Goal: Use online tool/utility: Utilize a website feature to perform a specific function

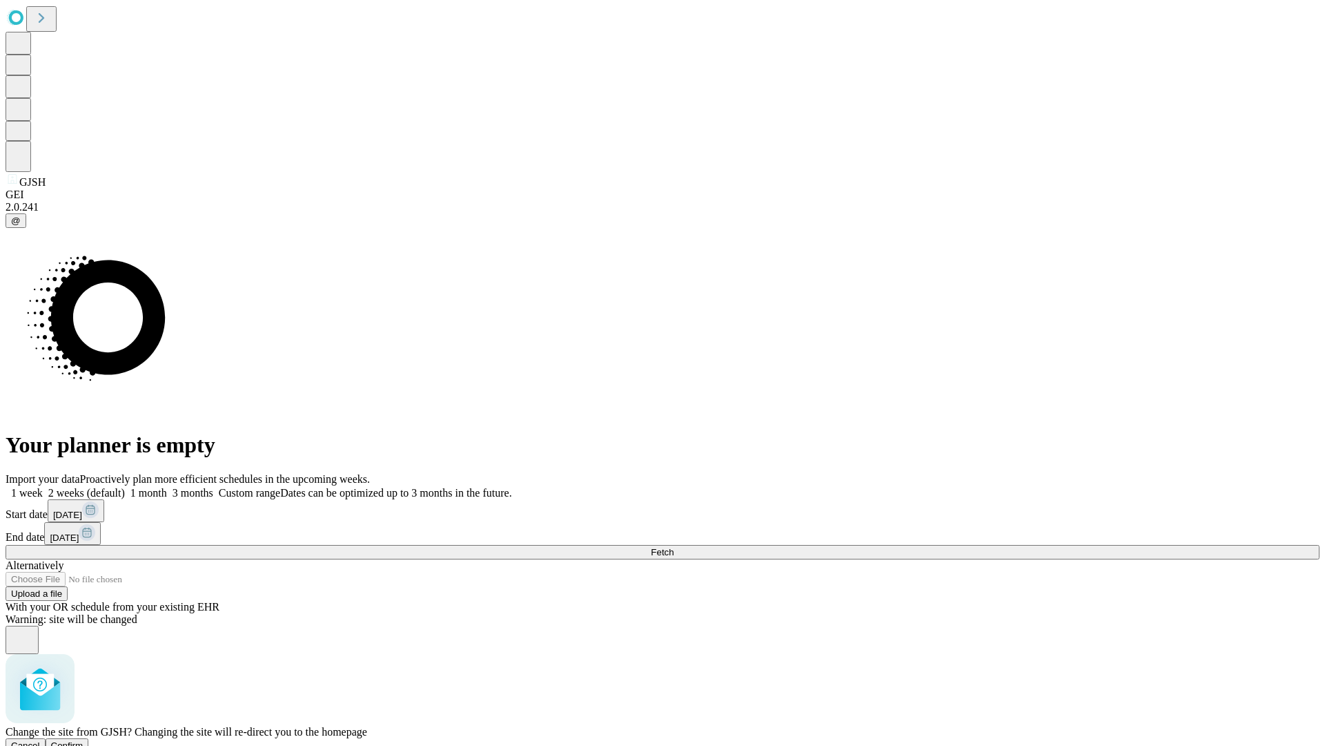
click at [84, 740] on span "Confirm" at bounding box center [67, 745] width 32 height 10
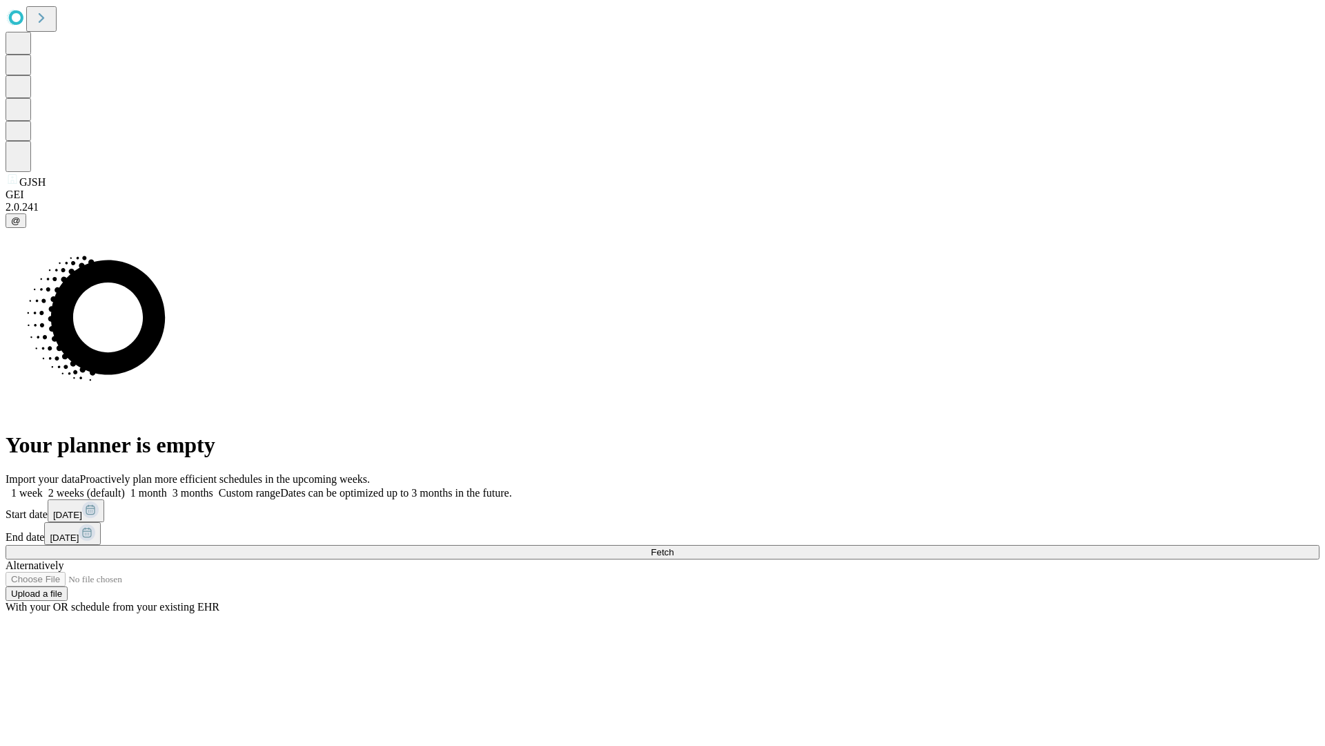
click at [167, 487] on label "1 month" at bounding box center [146, 493] width 42 height 12
click at [674, 547] on span "Fetch" at bounding box center [662, 552] width 23 height 10
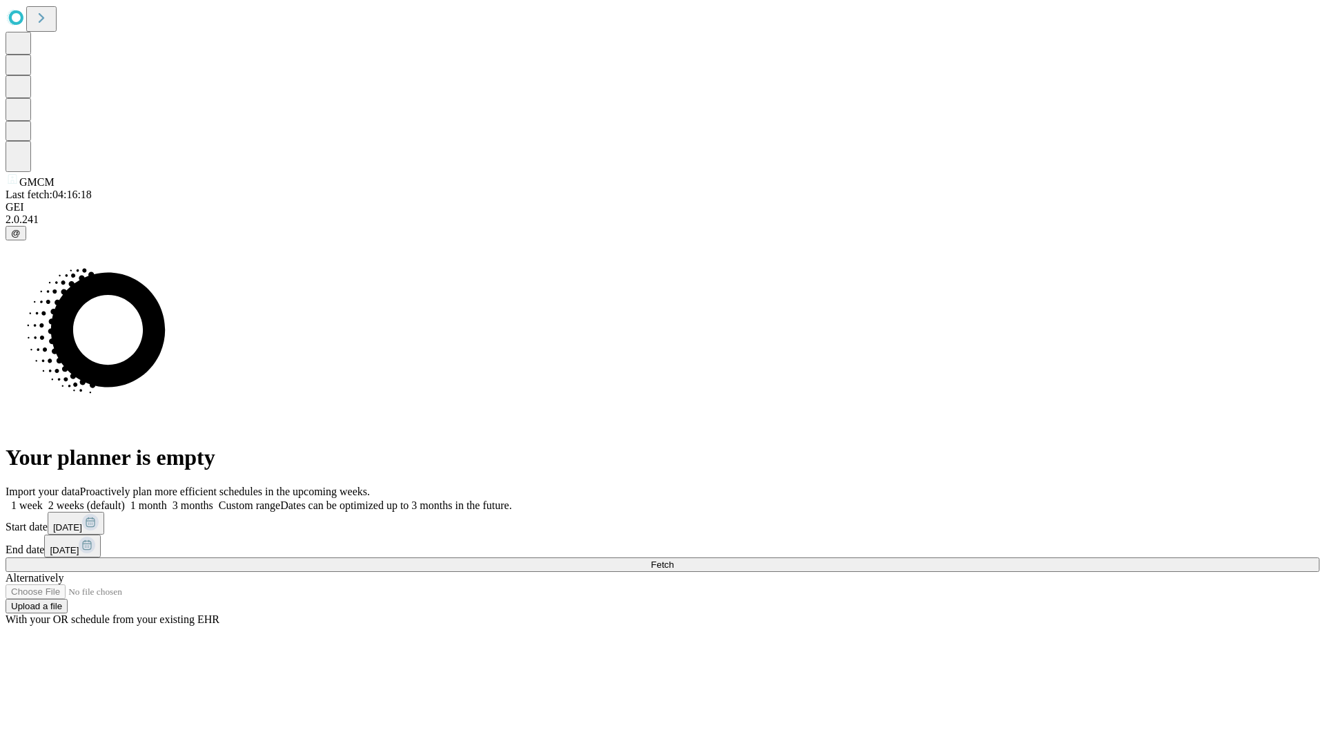
click at [167, 499] on label "1 month" at bounding box center [146, 505] width 42 height 12
click at [674, 559] on span "Fetch" at bounding box center [662, 564] width 23 height 10
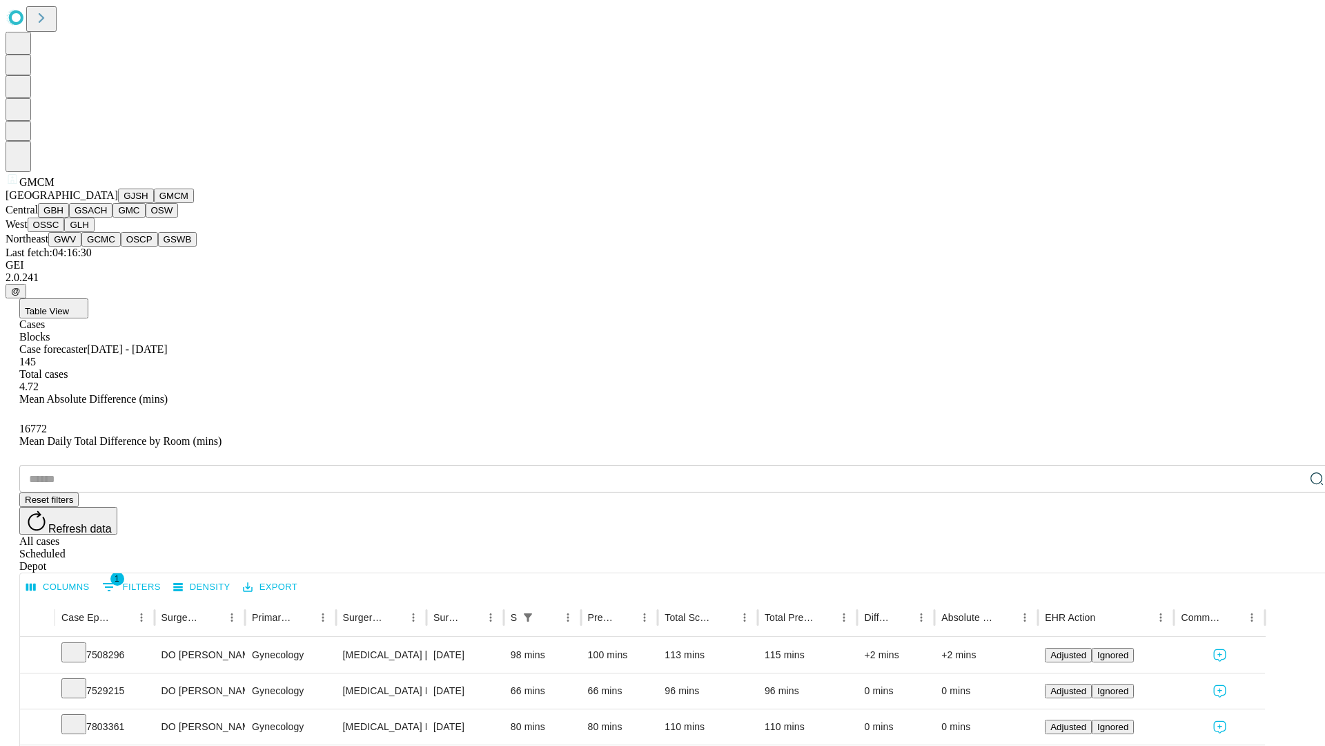
click at [69, 217] on button "GBH" at bounding box center [53, 210] width 31 height 14
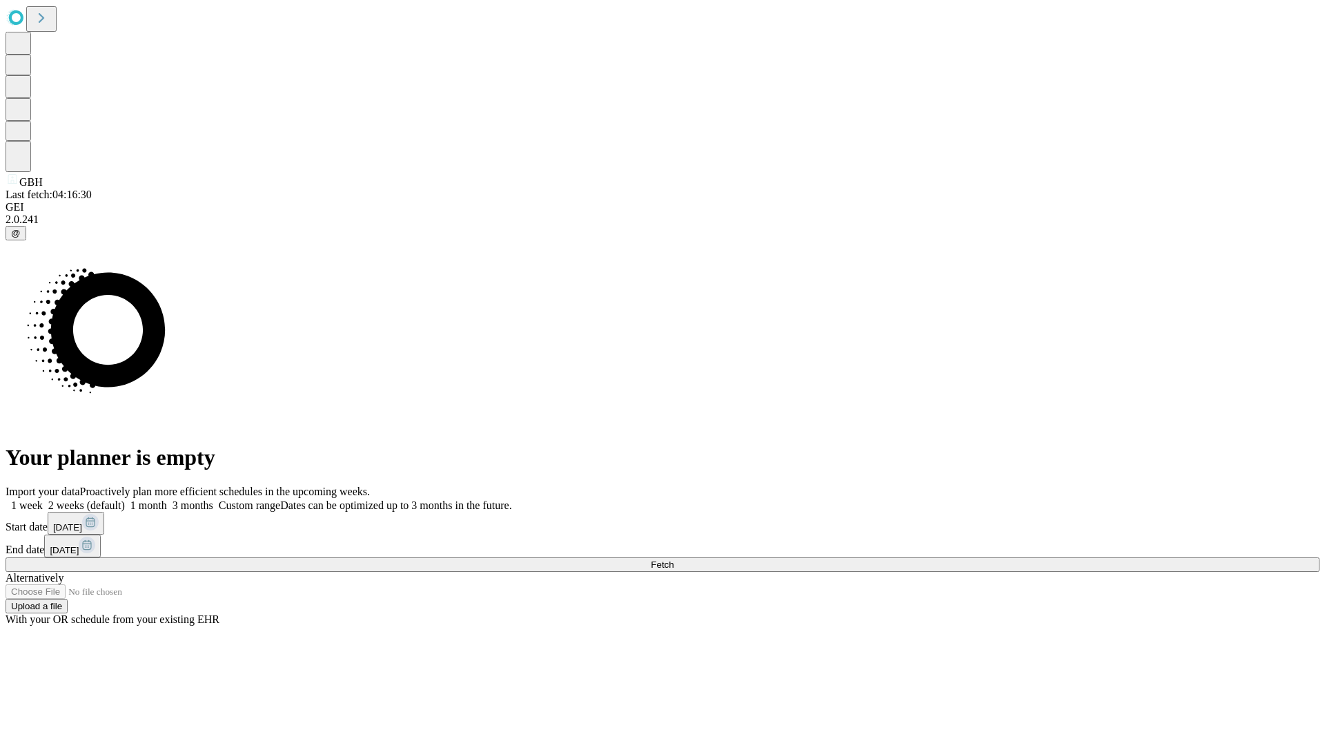
click at [167, 499] on label "1 month" at bounding box center [146, 505] width 42 height 12
click at [674, 559] on span "Fetch" at bounding box center [662, 564] width 23 height 10
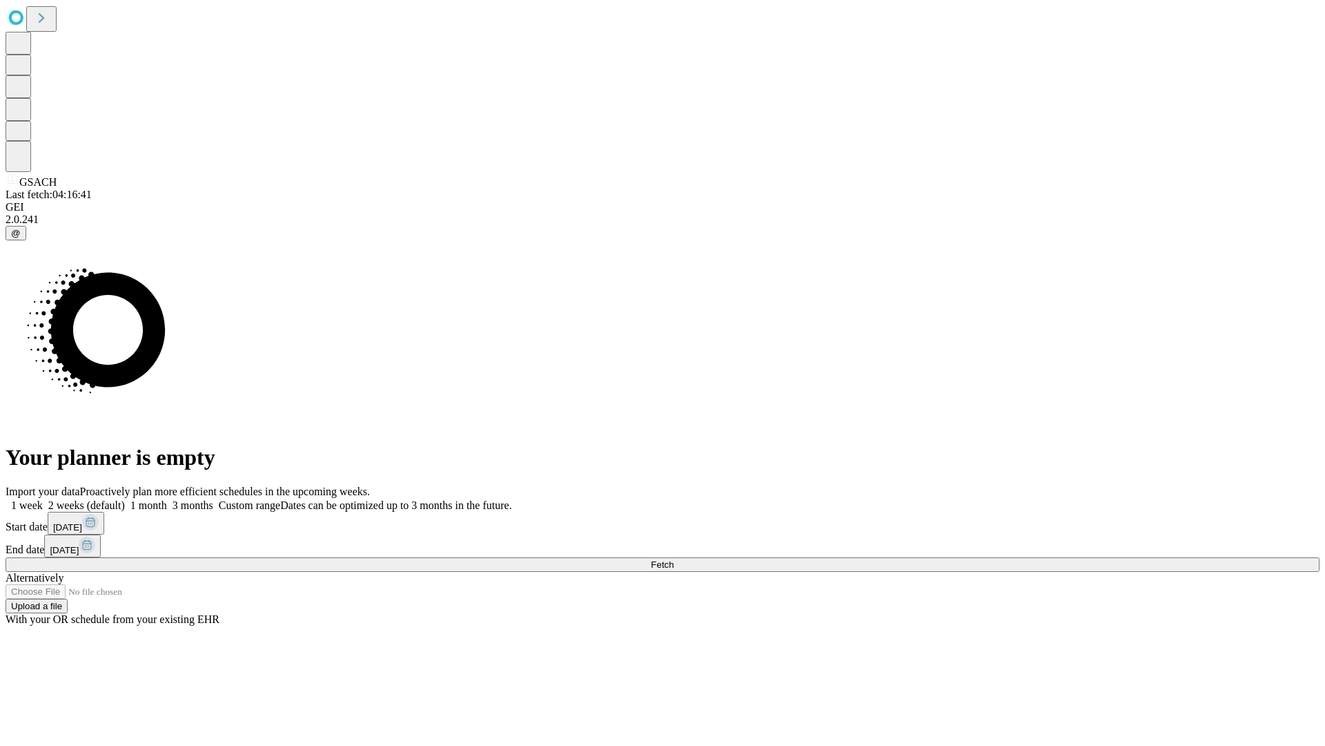
click at [674, 559] on span "Fetch" at bounding box center [662, 564] width 23 height 10
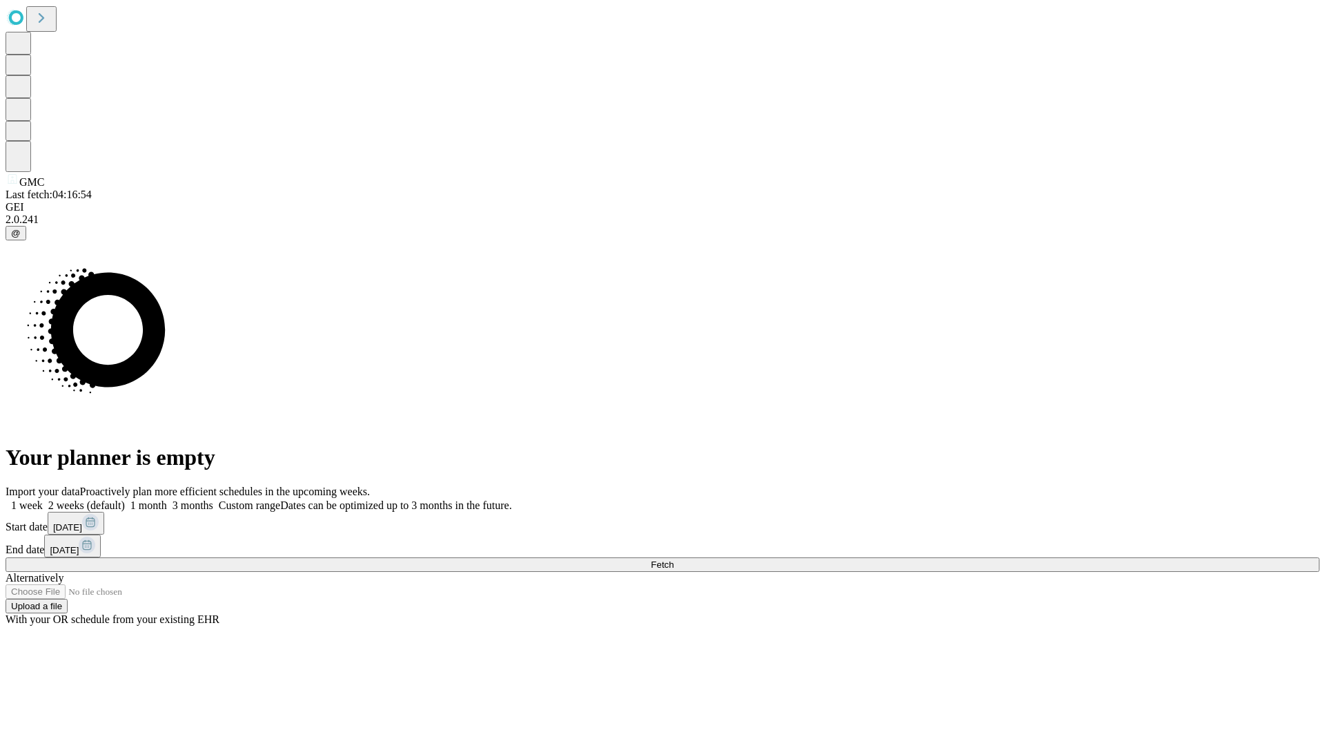
click at [167, 499] on label "1 month" at bounding box center [146, 505] width 42 height 12
click at [674, 559] on span "Fetch" at bounding box center [662, 564] width 23 height 10
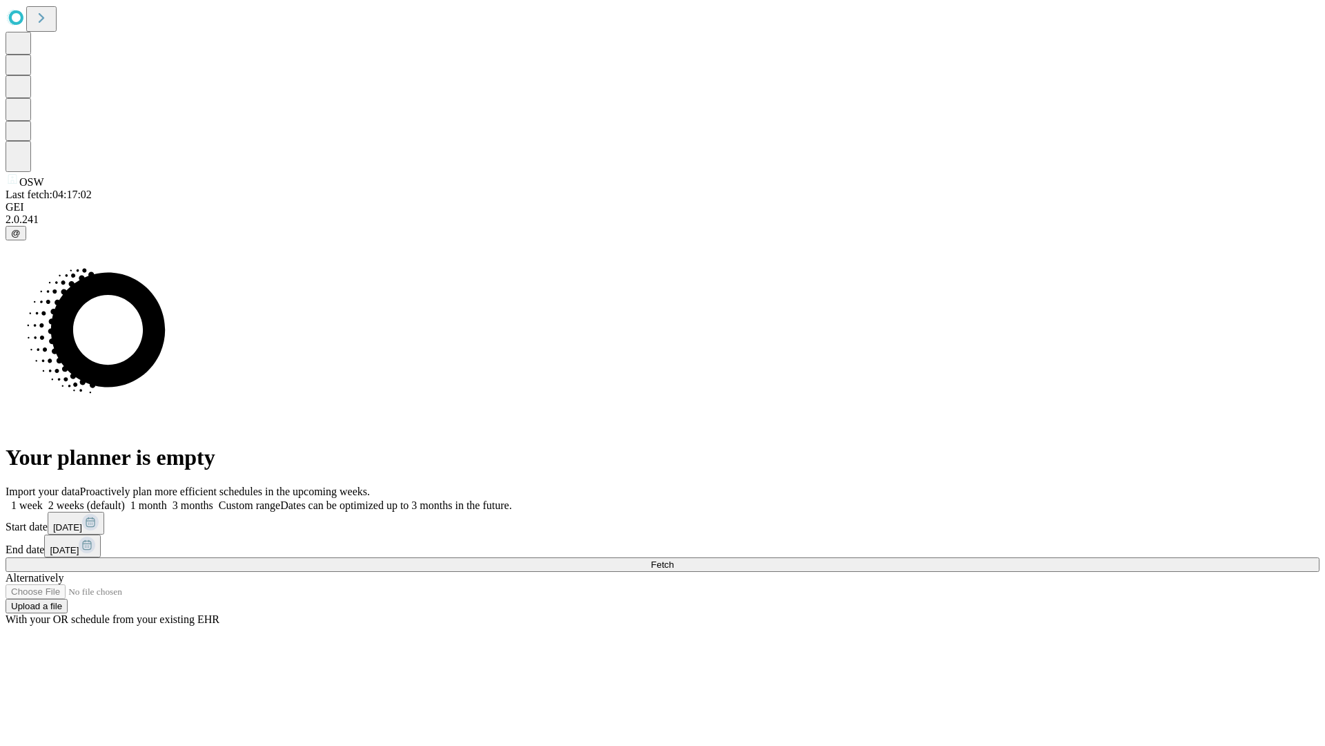
click at [167, 499] on label "1 month" at bounding box center [146, 505] width 42 height 12
click at [674, 559] on span "Fetch" at bounding box center [662, 564] width 23 height 10
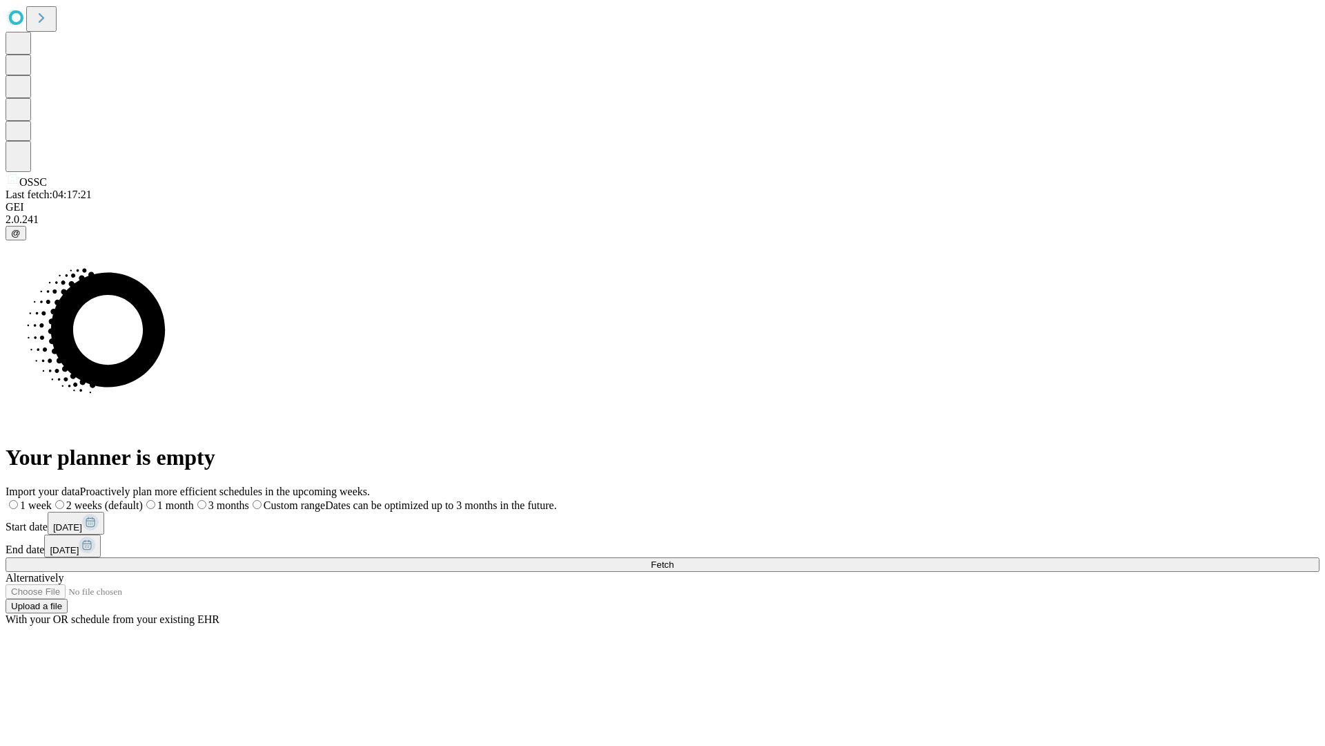
click at [194, 499] on label "1 month" at bounding box center [168, 505] width 51 height 12
click at [674, 559] on span "Fetch" at bounding box center [662, 564] width 23 height 10
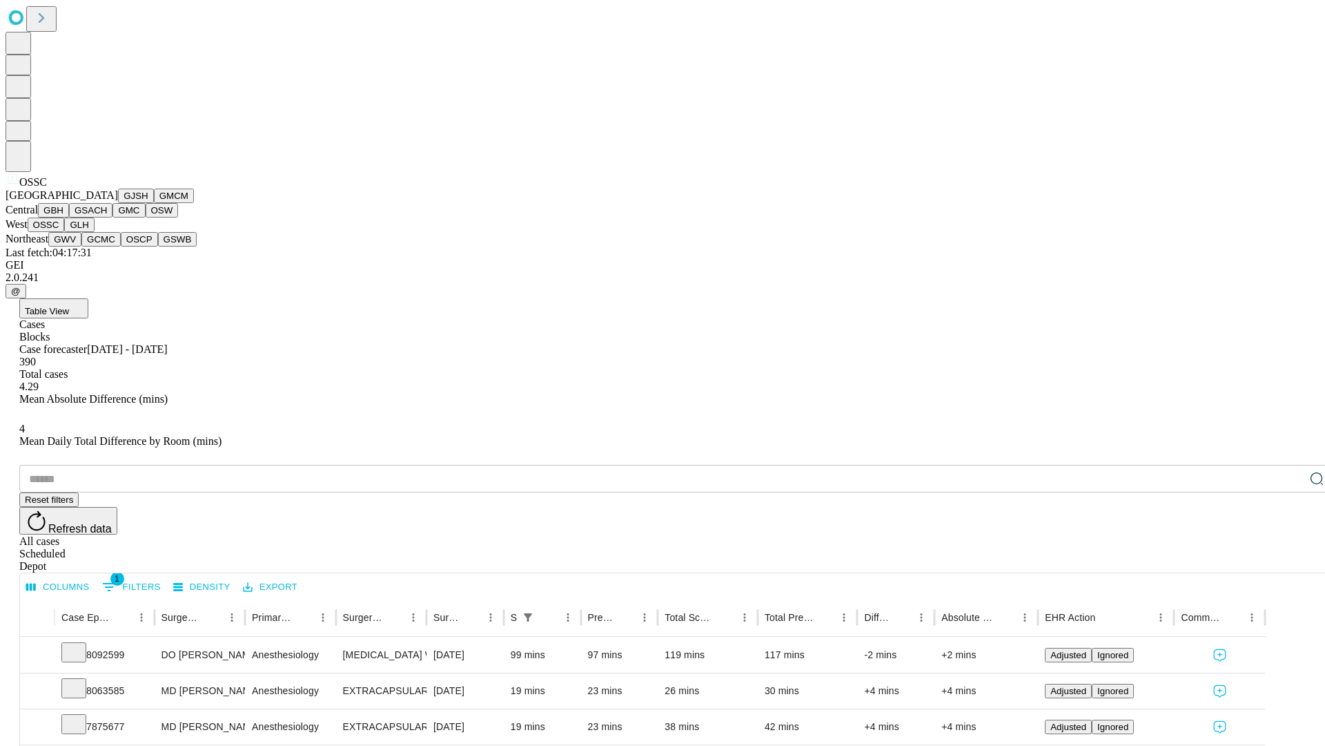
click at [94, 232] on button "GLH" at bounding box center [79, 224] width 30 height 14
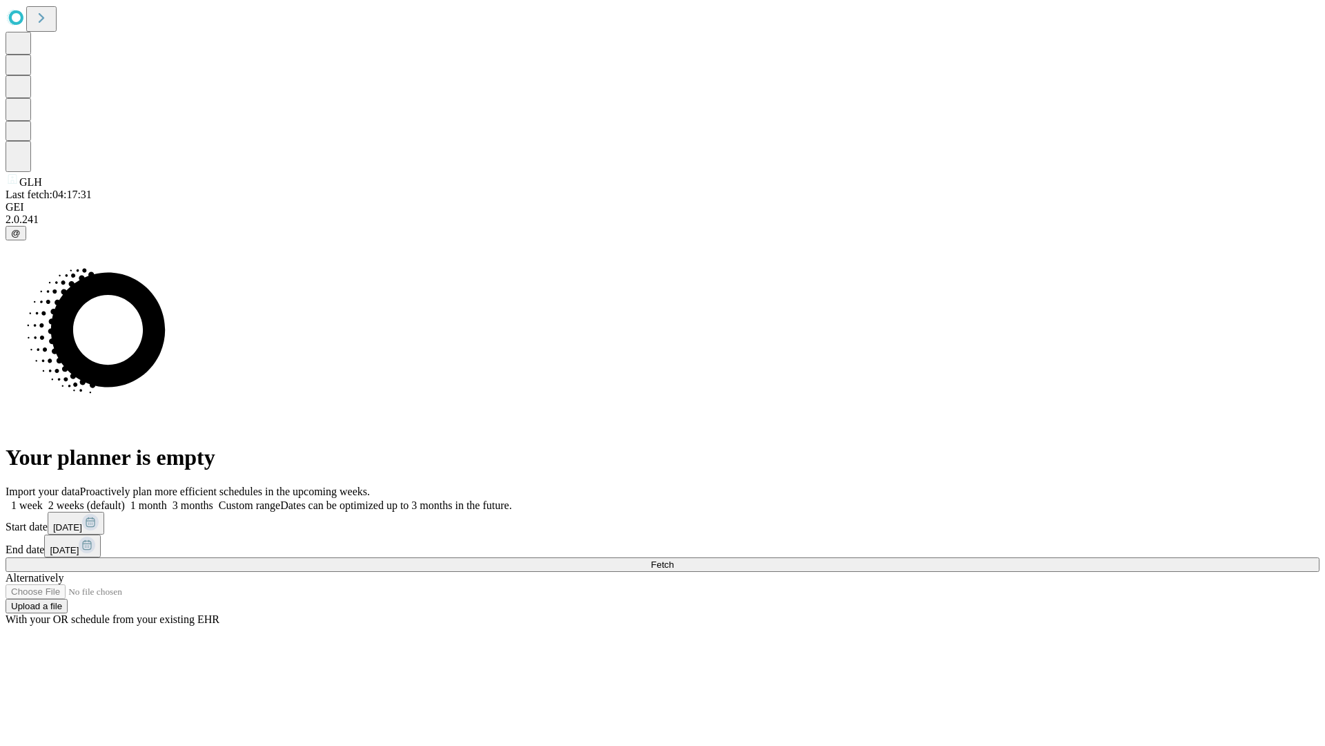
click at [674, 559] on span "Fetch" at bounding box center [662, 564] width 23 height 10
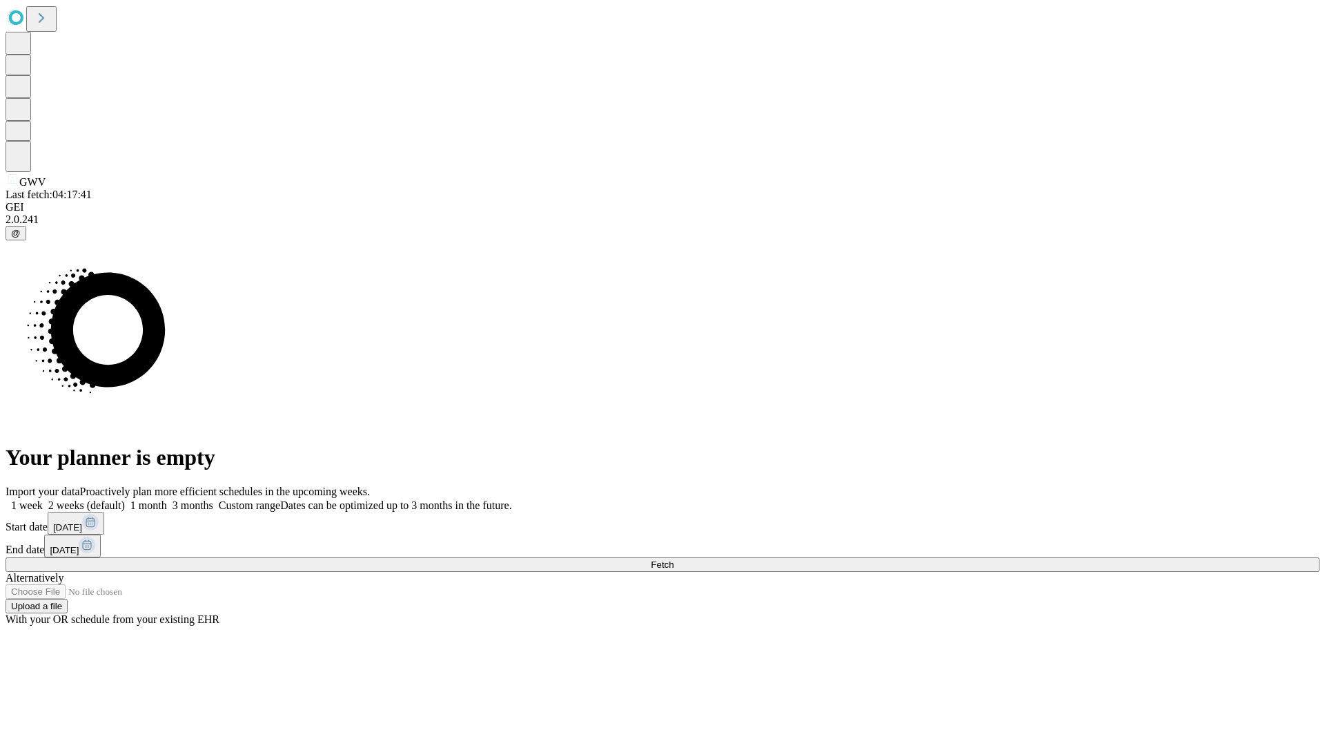
click at [167, 499] on label "1 month" at bounding box center [146, 505] width 42 height 12
click at [674, 559] on span "Fetch" at bounding box center [662, 564] width 23 height 10
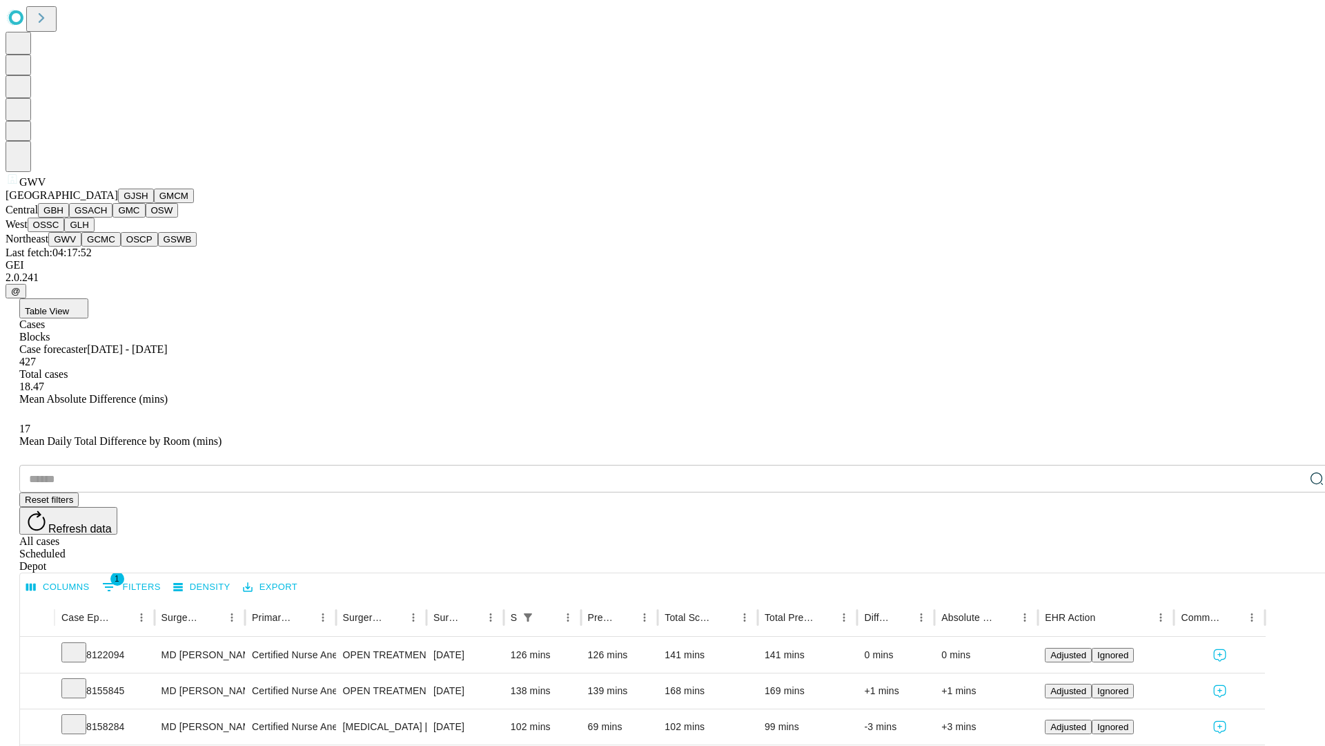
click at [107, 246] on button "GCMC" at bounding box center [100, 239] width 39 height 14
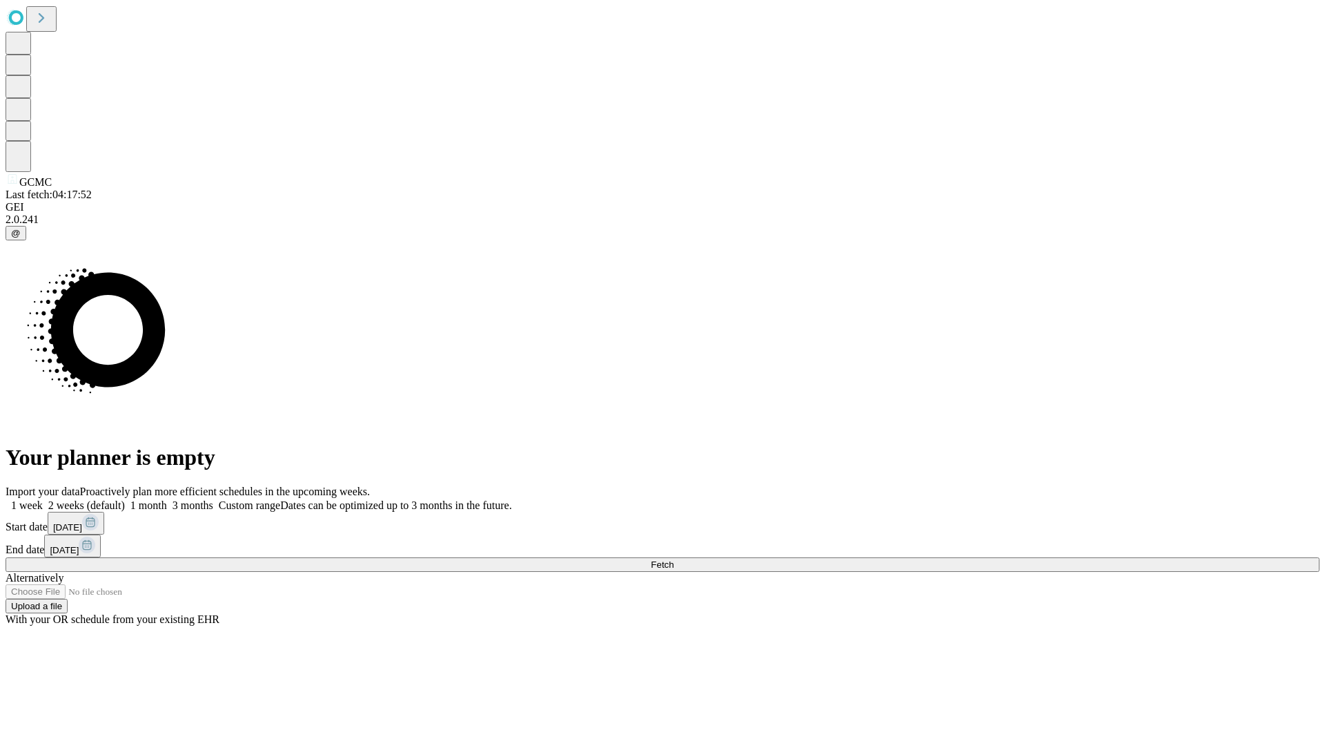
click at [167, 499] on label "1 month" at bounding box center [146, 505] width 42 height 12
click at [674, 559] on span "Fetch" at bounding box center [662, 564] width 23 height 10
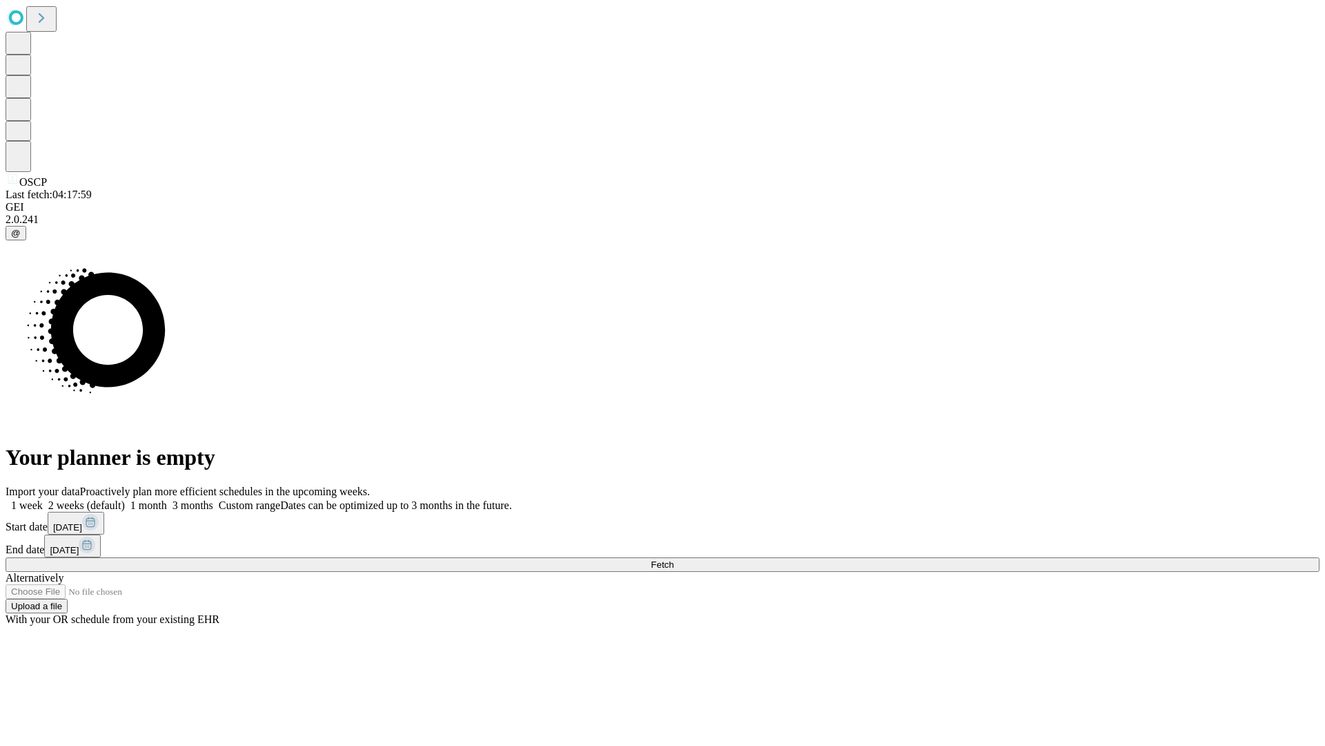
click at [674, 559] on span "Fetch" at bounding box center [662, 564] width 23 height 10
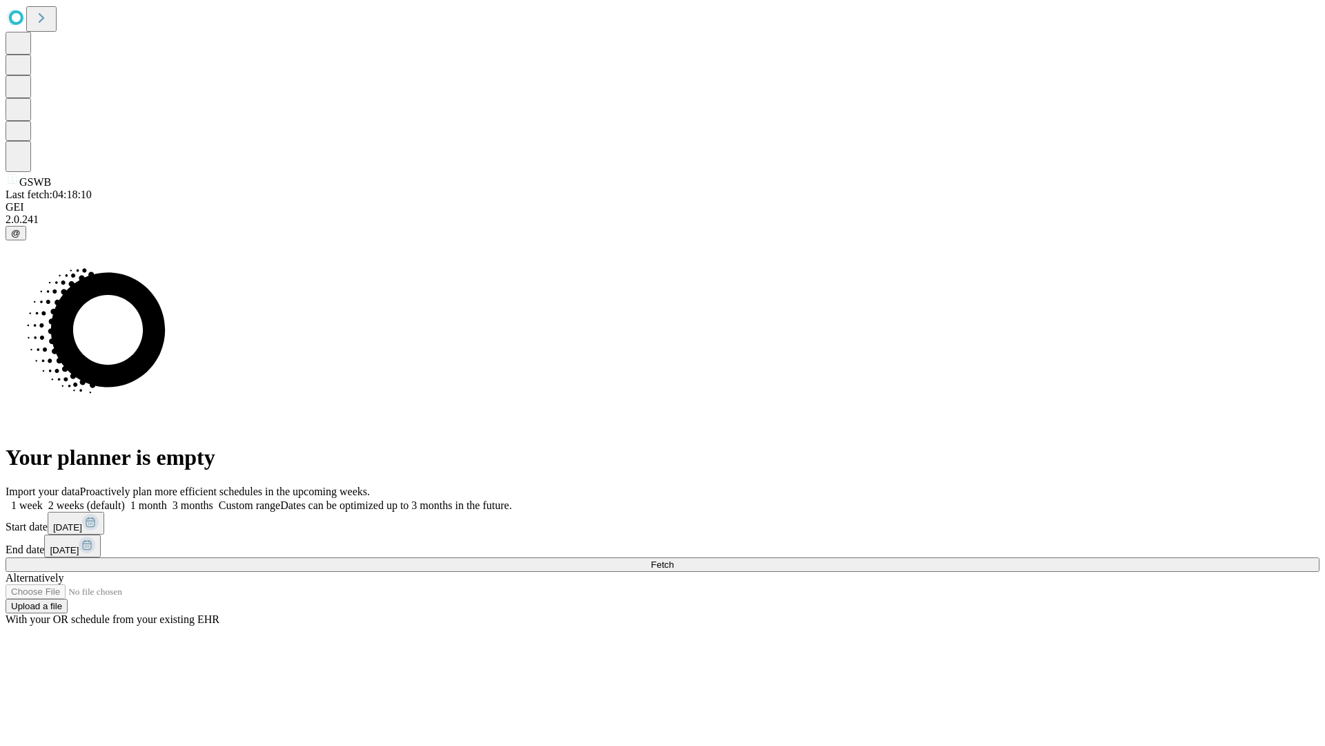
click at [167, 499] on label "1 month" at bounding box center [146, 505] width 42 height 12
click at [674, 559] on span "Fetch" at bounding box center [662, 564] width 23 height 10
